Goal: Navigation & Orientation: Find specific page/section

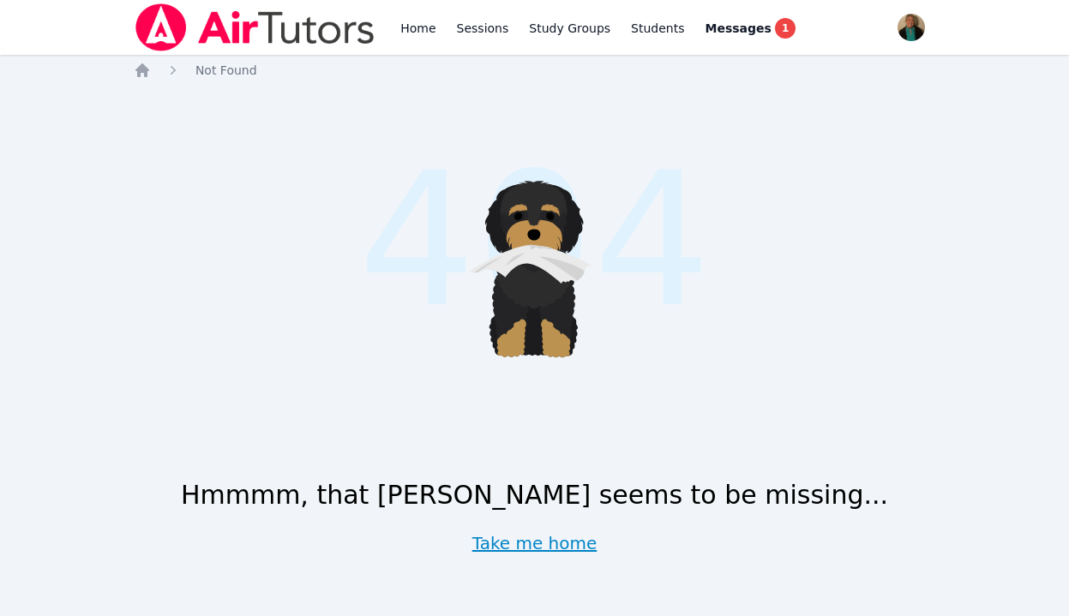
click at [524, 544] on link "Take me home" at bounding box center [534, 543] width 125 height 24
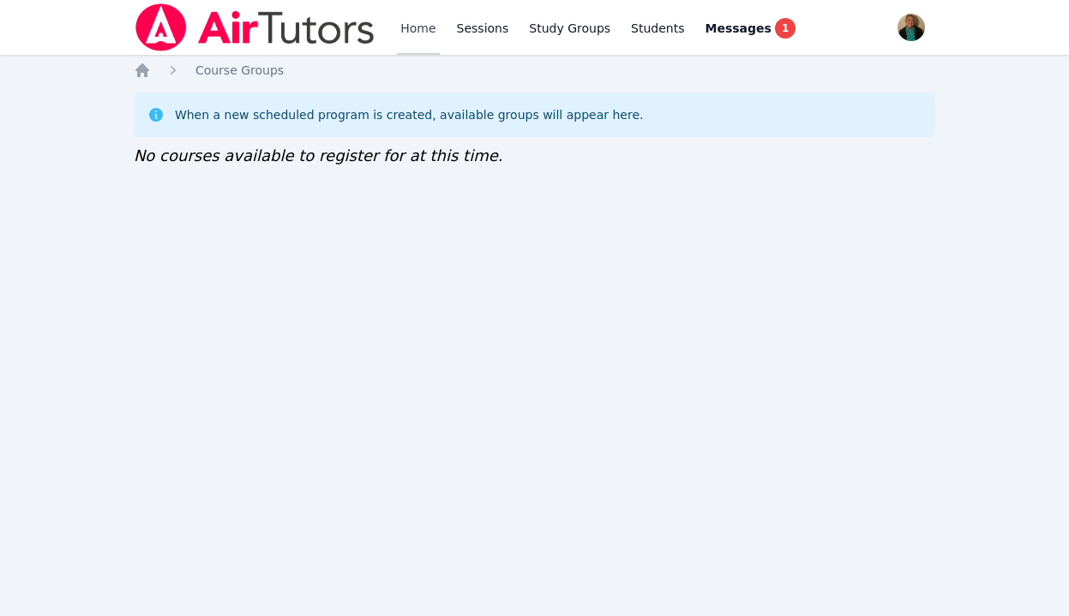
click at [409, 25] on link "Home" at bounding box center [418, 27] width 42 height 55
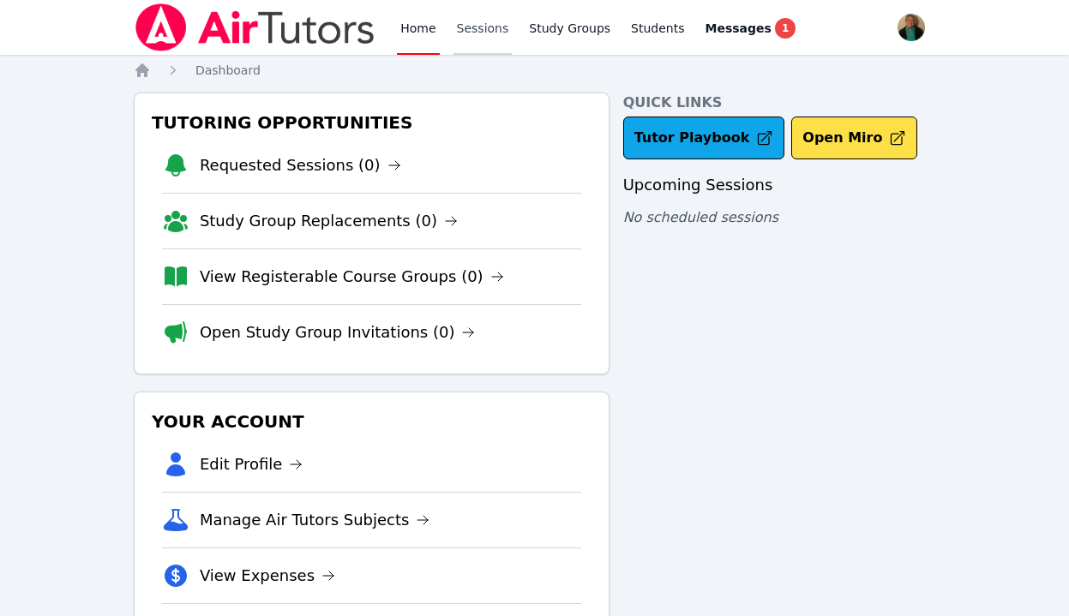
click at [483, 23] on link "Sessions" at bounding box center [482, 27] width 59 height 55
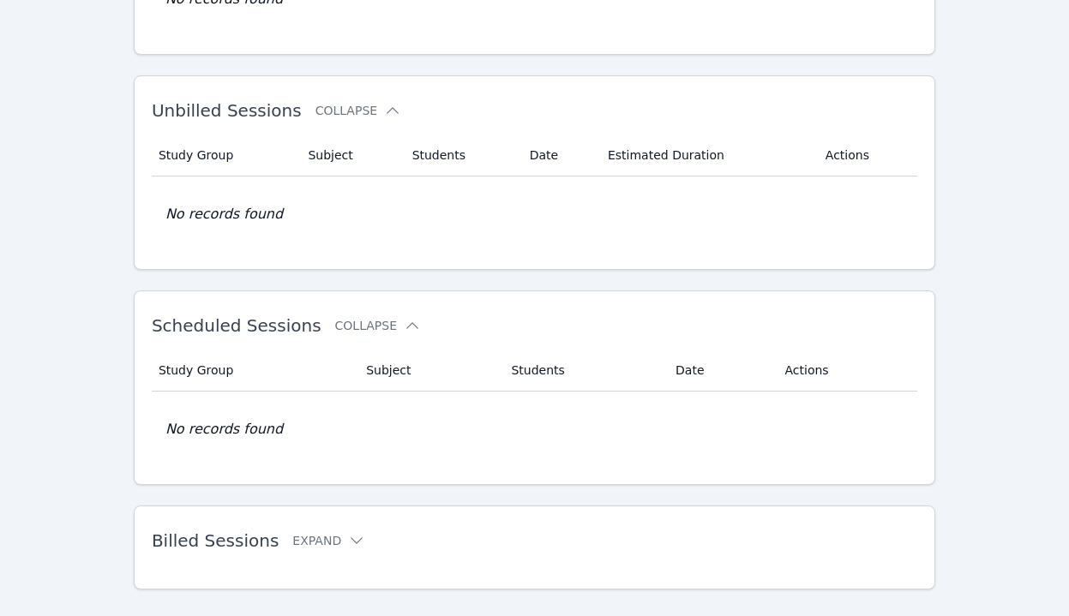
scroll to position [261, 0]
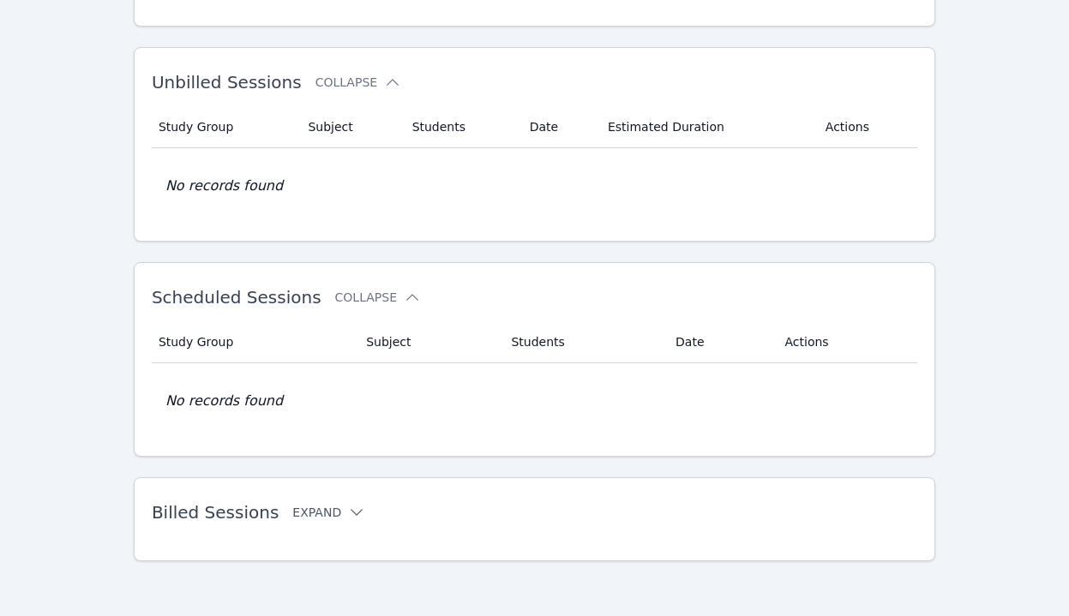
click at [351, 514] on icon at bounding box center [357, 512] width 12 height 7
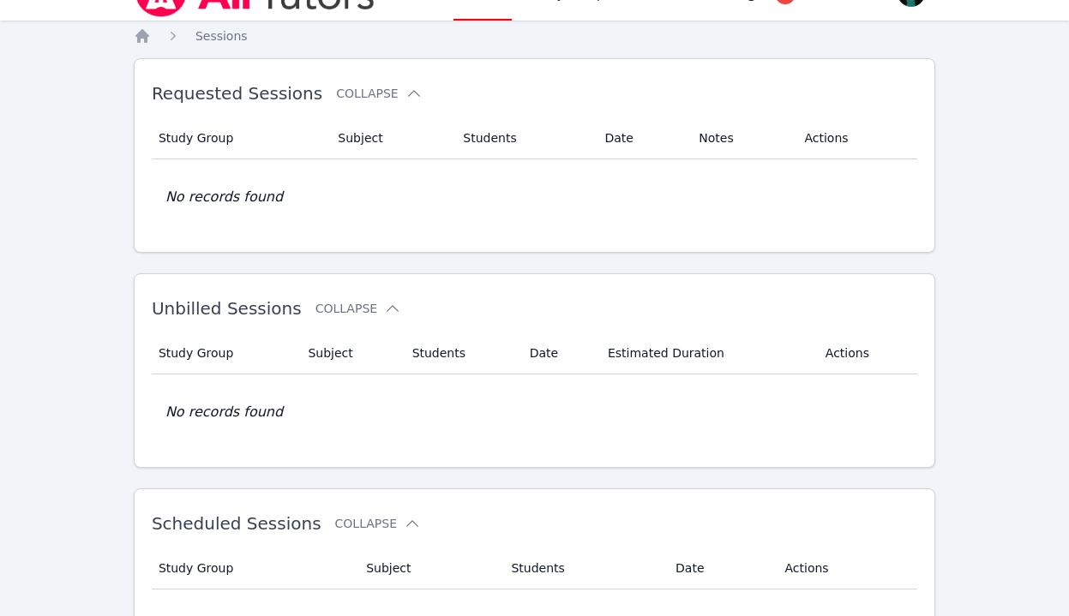
scroll to position [0, 0]
